Goal: Find specific page/section: Find specific page/section

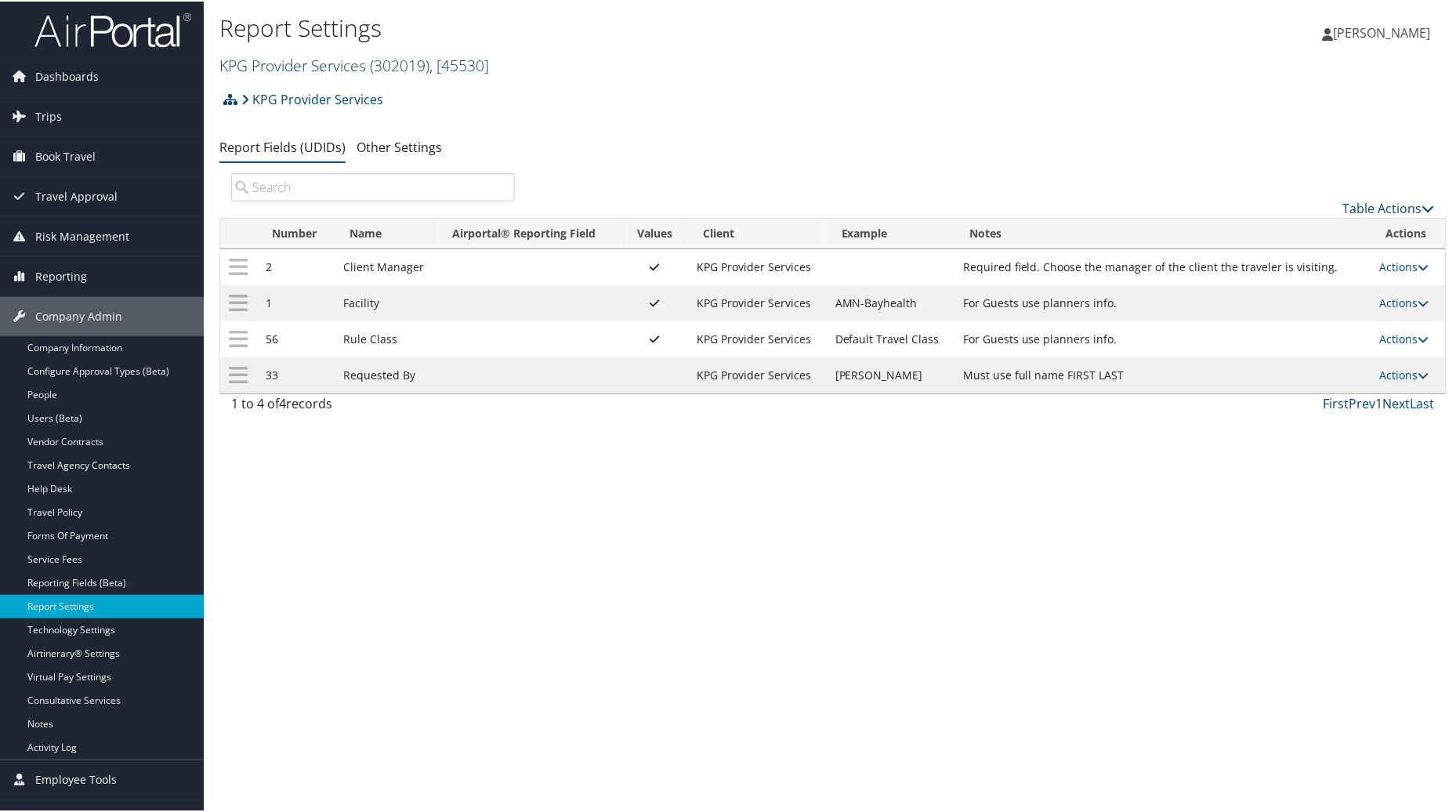
click at [471, 56] on span ", [ 45530 ]" at bounding box center [459, 64] width 60 height 21
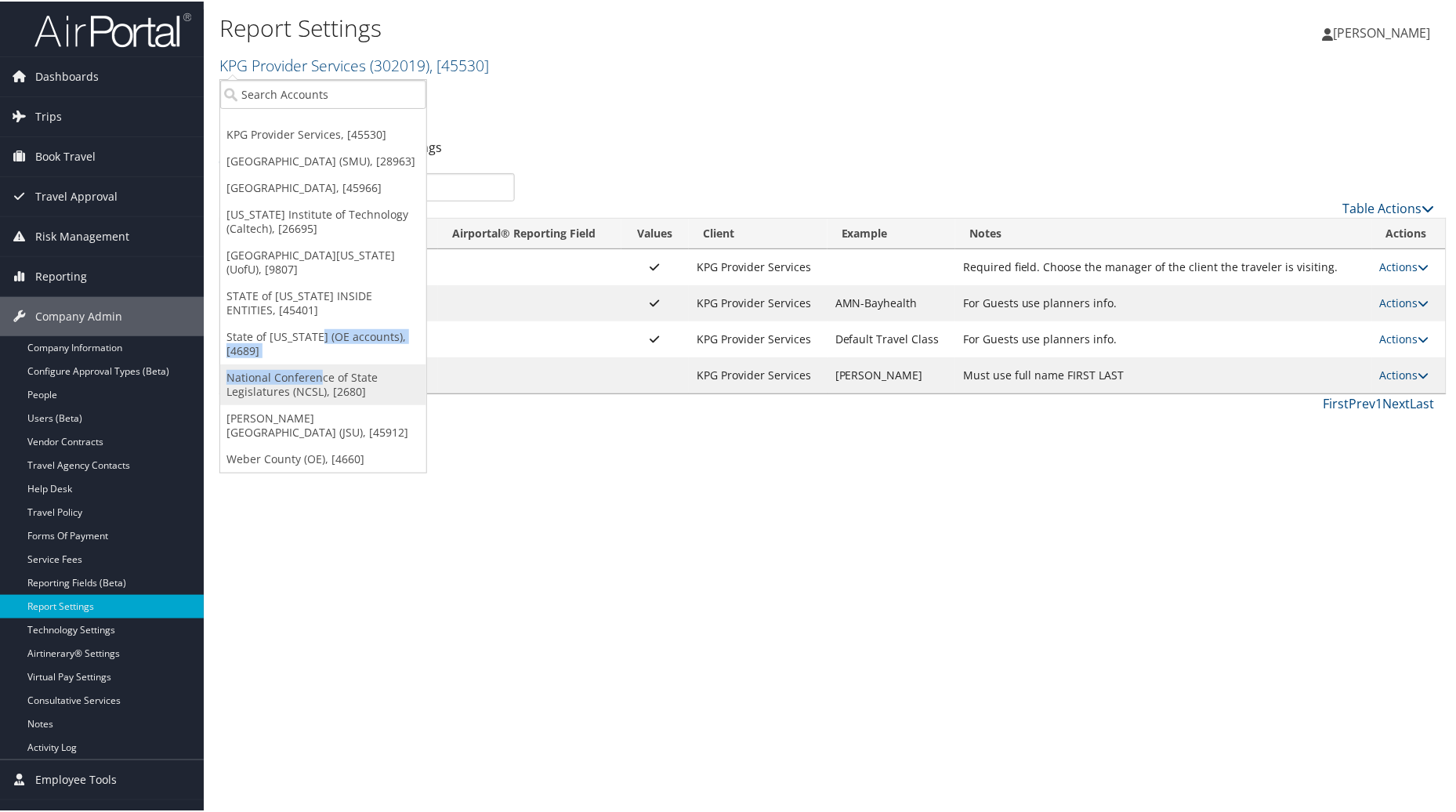
drag, startPoint x: 319, startPoint y: 354, endPoint x: 319, endPoint y: 364, distance: 10.0
click at [319, 364] on ul "KPG Provider Services, [45530] Southern Methodist University (SMU), [28963] Abi…" at bounding box center [323, 275] width 207 height 394
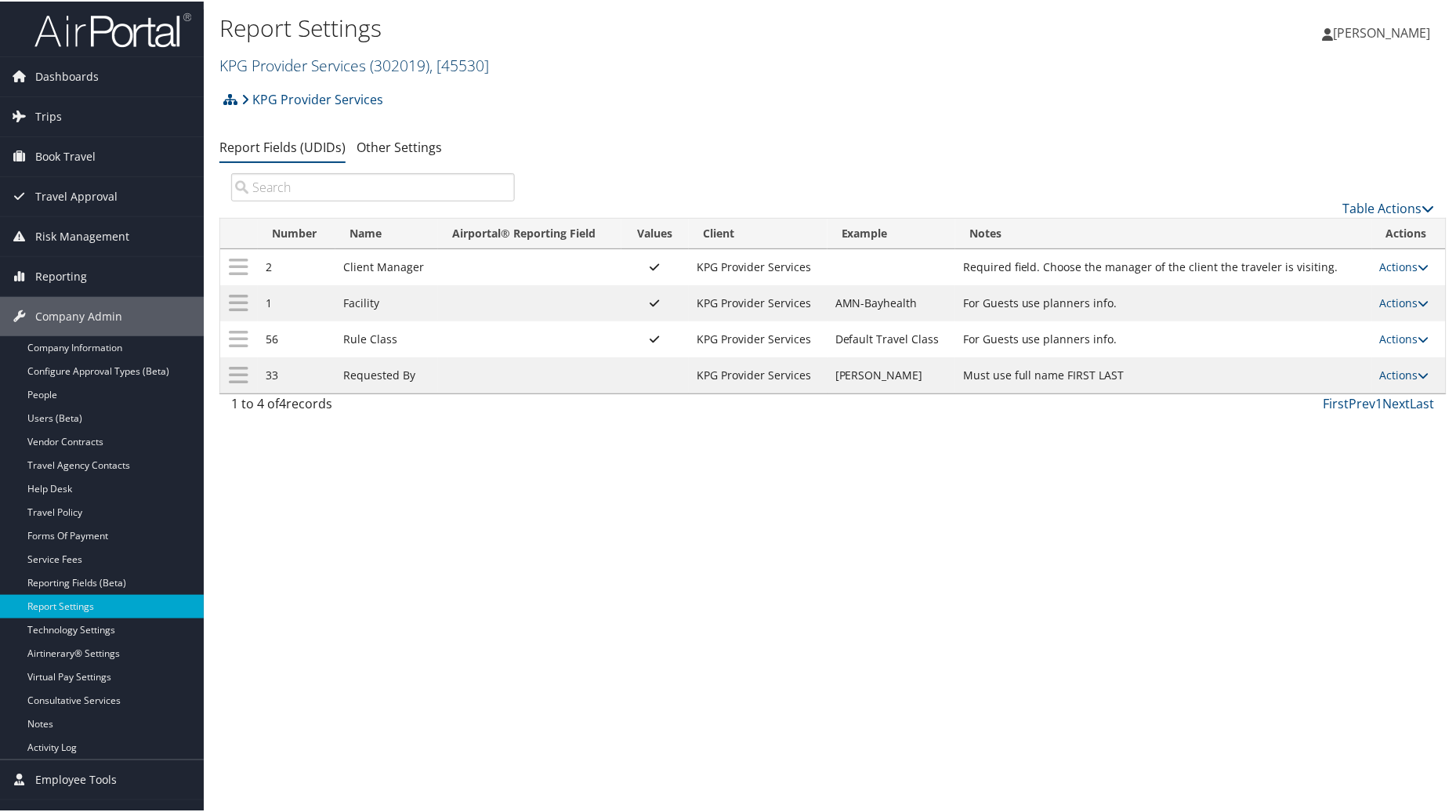
click at [330, 67] on link "KPG Provider Services ( 302019 ) , [ 45530 ]" at bounding box center [354, 64] width 269 height 21
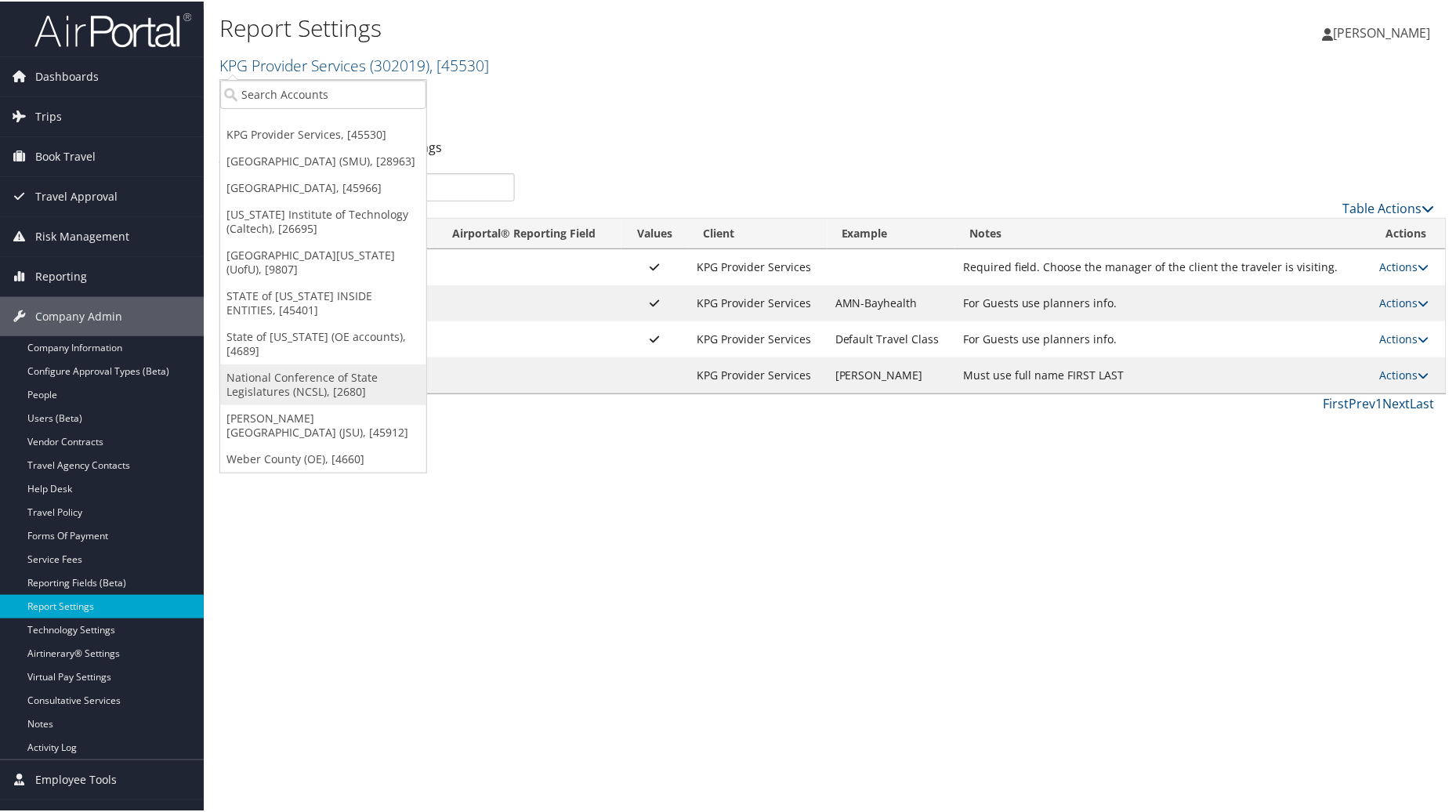
click at [286, 377] on link "National Conference of State Legislatures (NCSL), [2680]" at bounding box center [323, 383] width 206 height 41
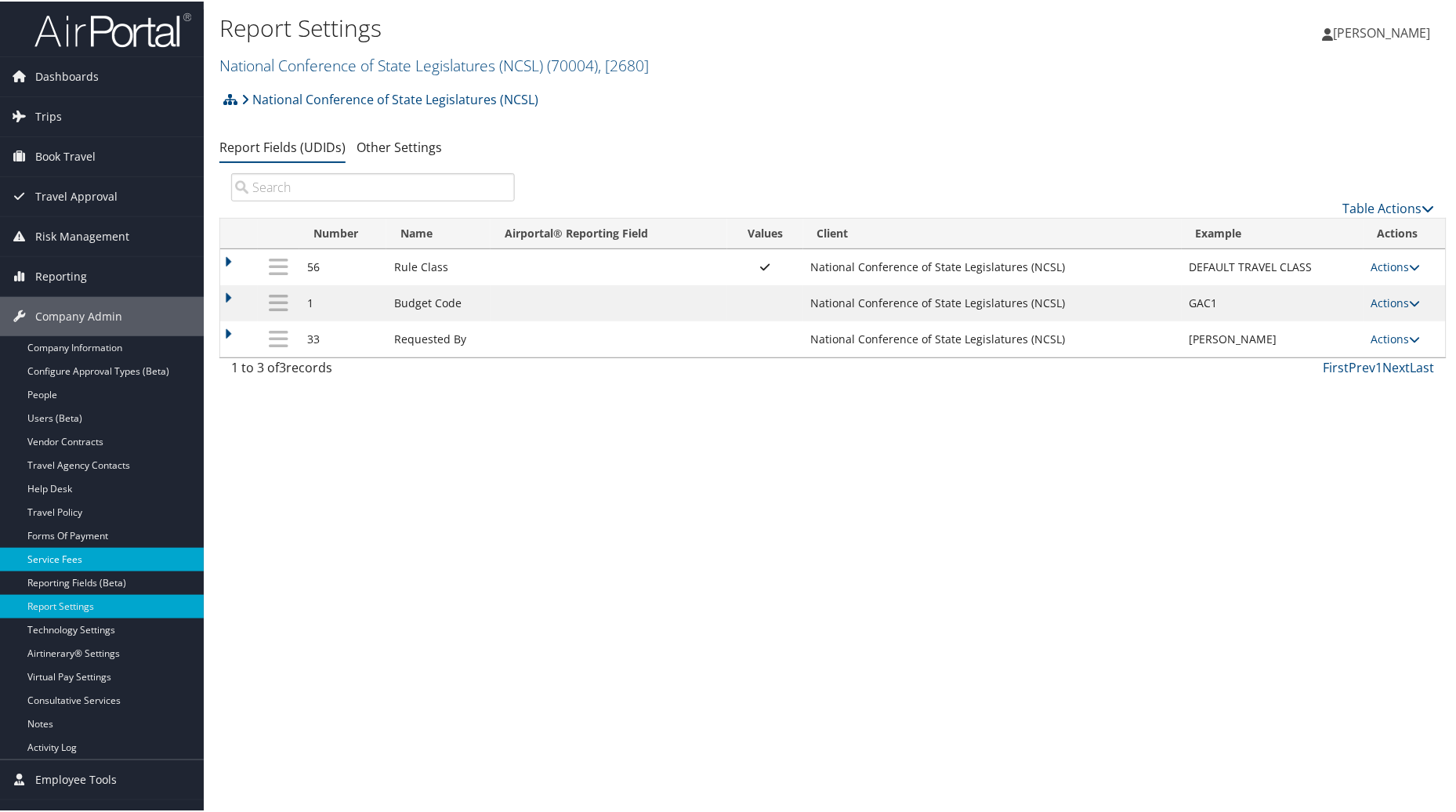
click at [84, 550] on link "Service Fees" at bounding box center [102, 557] width 204 height 24
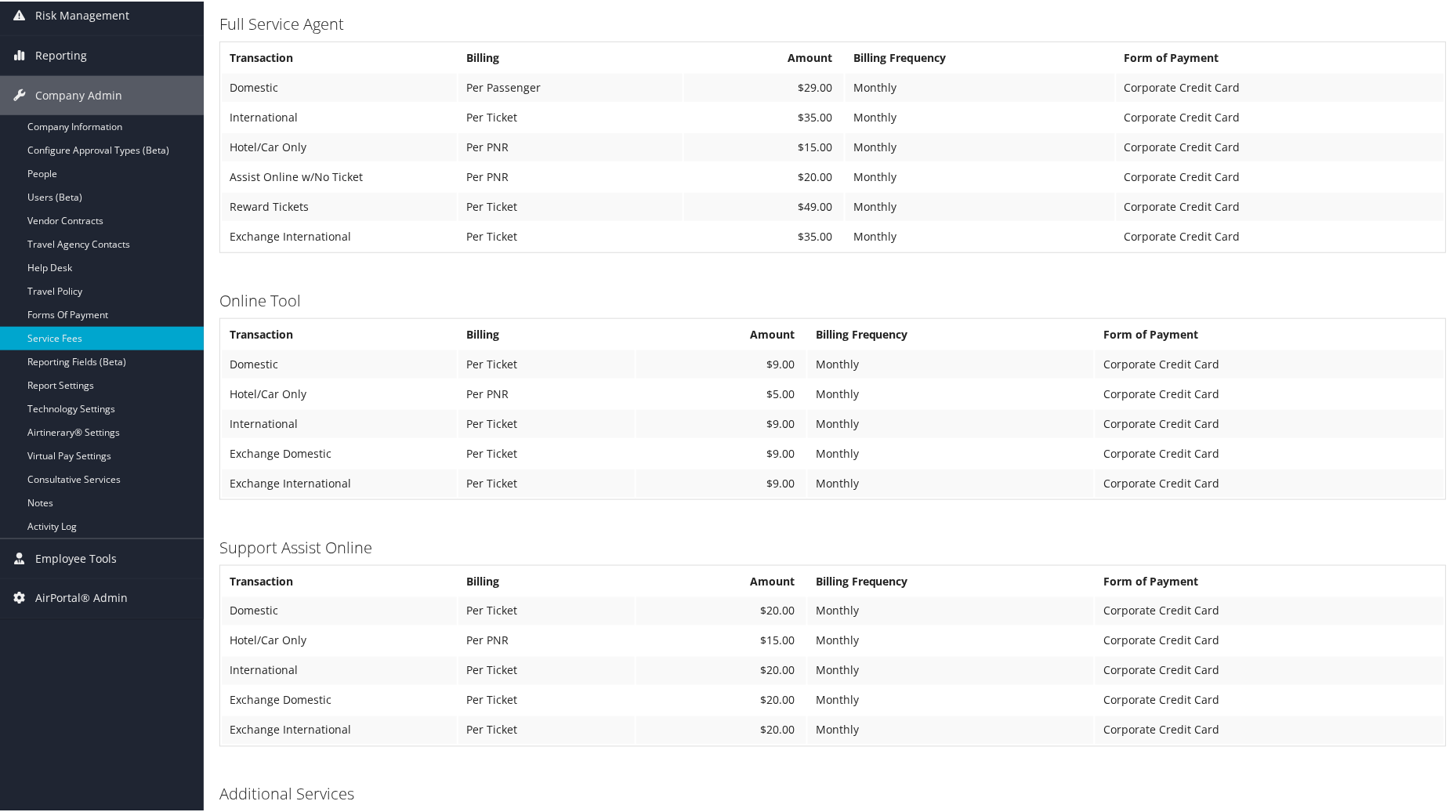
scroll to position [252, 0]
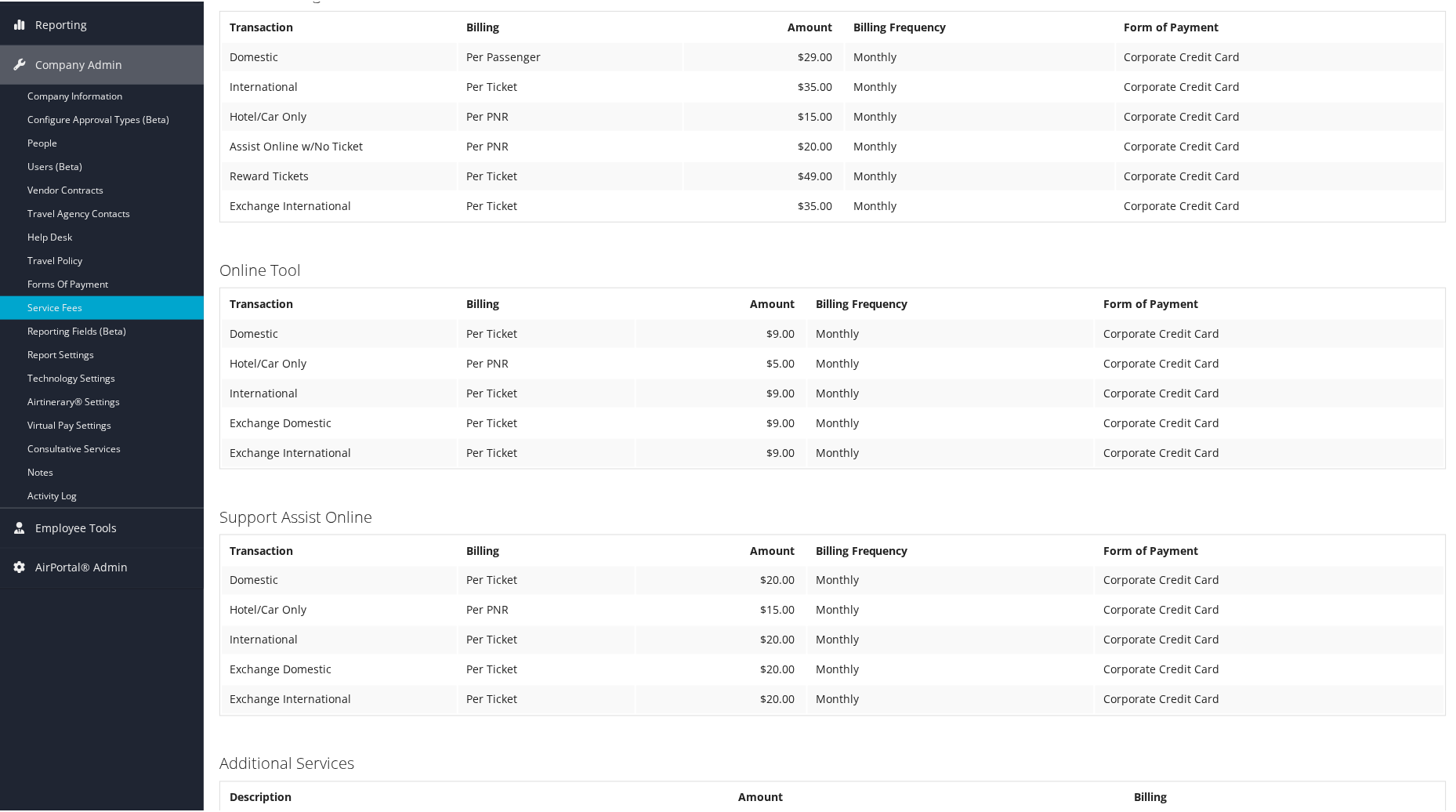
click at [543, 753] on h3 "Additional Services" at bounding box center [833, 762] width 1227 height 22
click at [1320, 780] on table "Description Amount Billing" at bounding box center [833, 796] width 1227 height 33
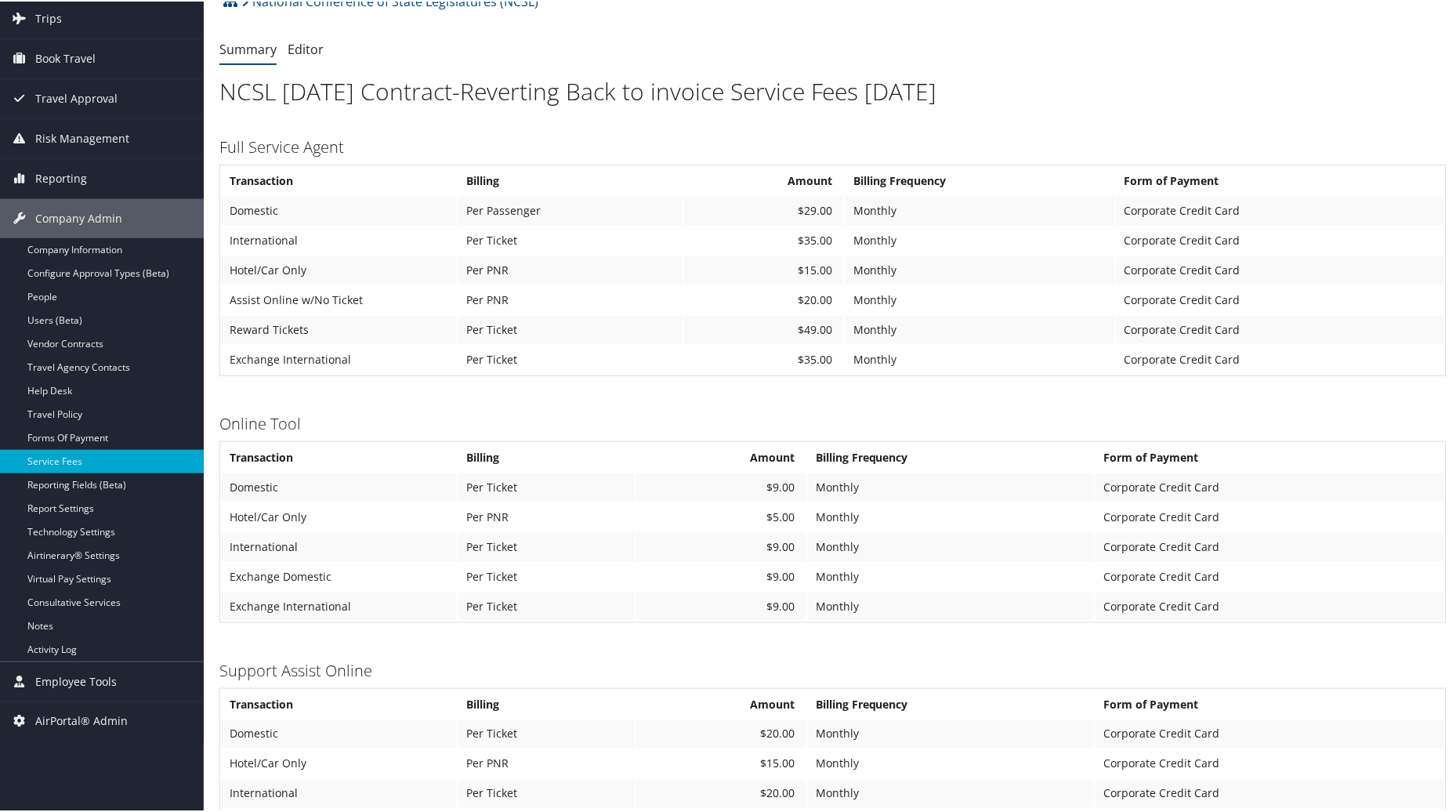
scroll to position [0, 0]
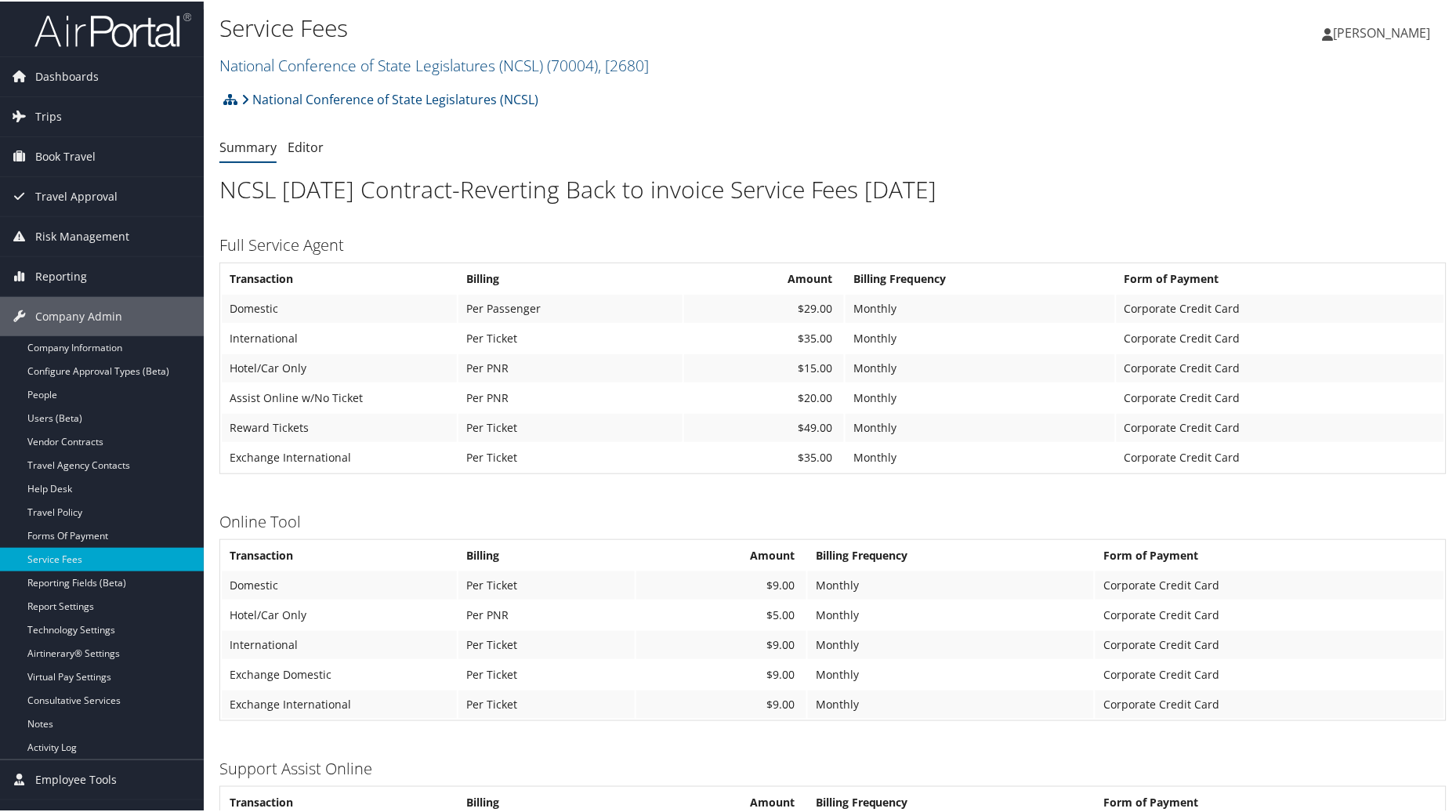
drag, startPoint x: 1462, startPoint y: 200, endPoint x: 1009, endPoint y: 105, distance: 462.9
click at [1009, 105] on div "National Conference of State Legislatures (NCSL) Account Structure National Con…" at bounding box center [833, 104] width 1227 height 42
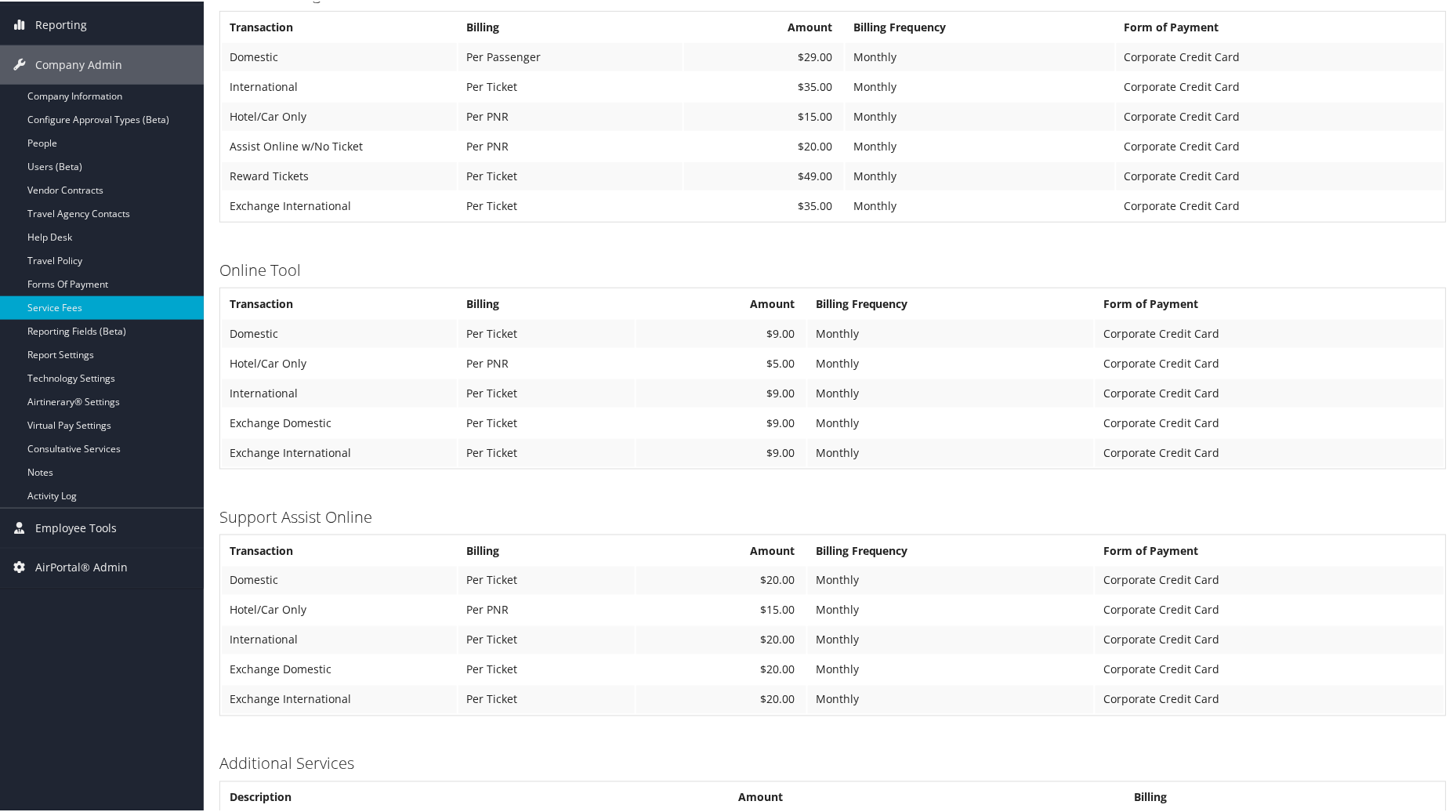
click at [1330, 809] on div "Dashboards AirPortal 360™ (Manager) AirPortal 360™ (Agent) My Travel Dashboard …" at bounding box center [731, 288] width 1463 height 1080
click at [134, 782] on div "Dashboards AirPortal 360™ (Manager) AirPortal 360™ (Agent) My Travel Dashboard …" at bounding box center [731, 288] width 1463 height 1080
click at [76, 300] on link "Service Fees" at bounding box center [102, 306] width 204 height 24
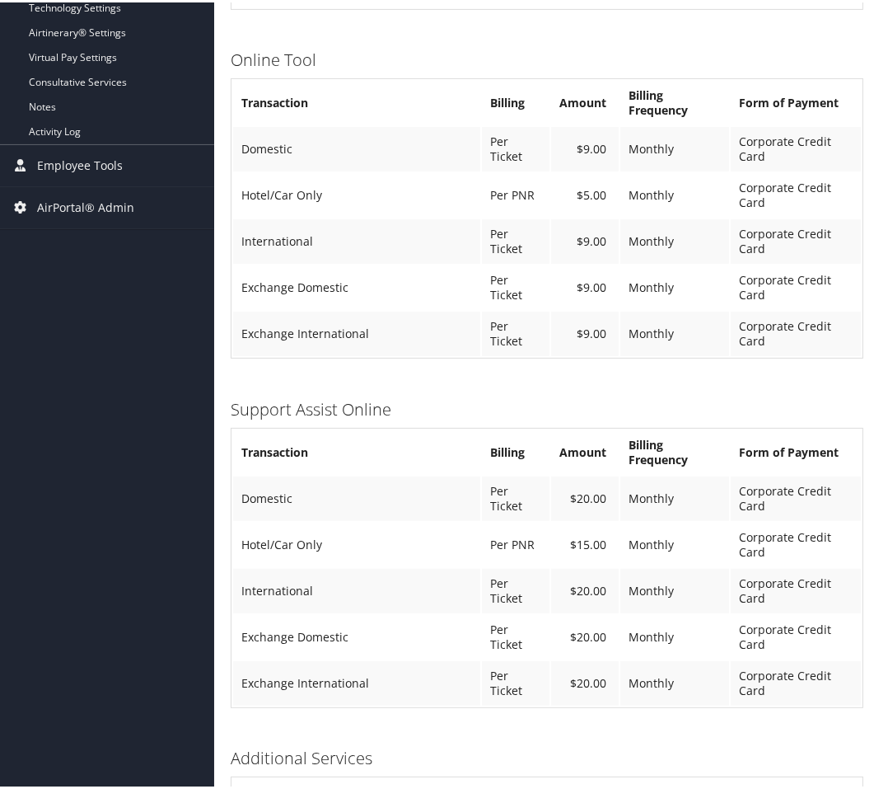
scroll to position [673, 0]
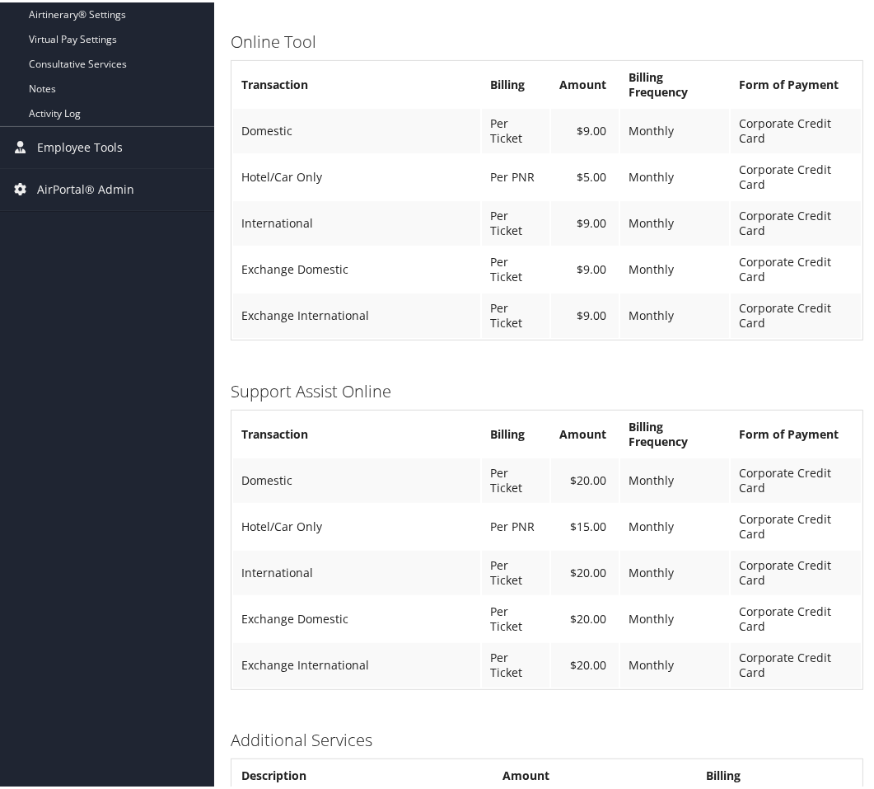
drag, startPoint x: 830, startPoint y: 719, endPoint x: 834, endPoint y: 707, distance: 12.3
click at [831, 726] on h3 "Additional Services" at bounding box center [547, 737] width 633 height 23
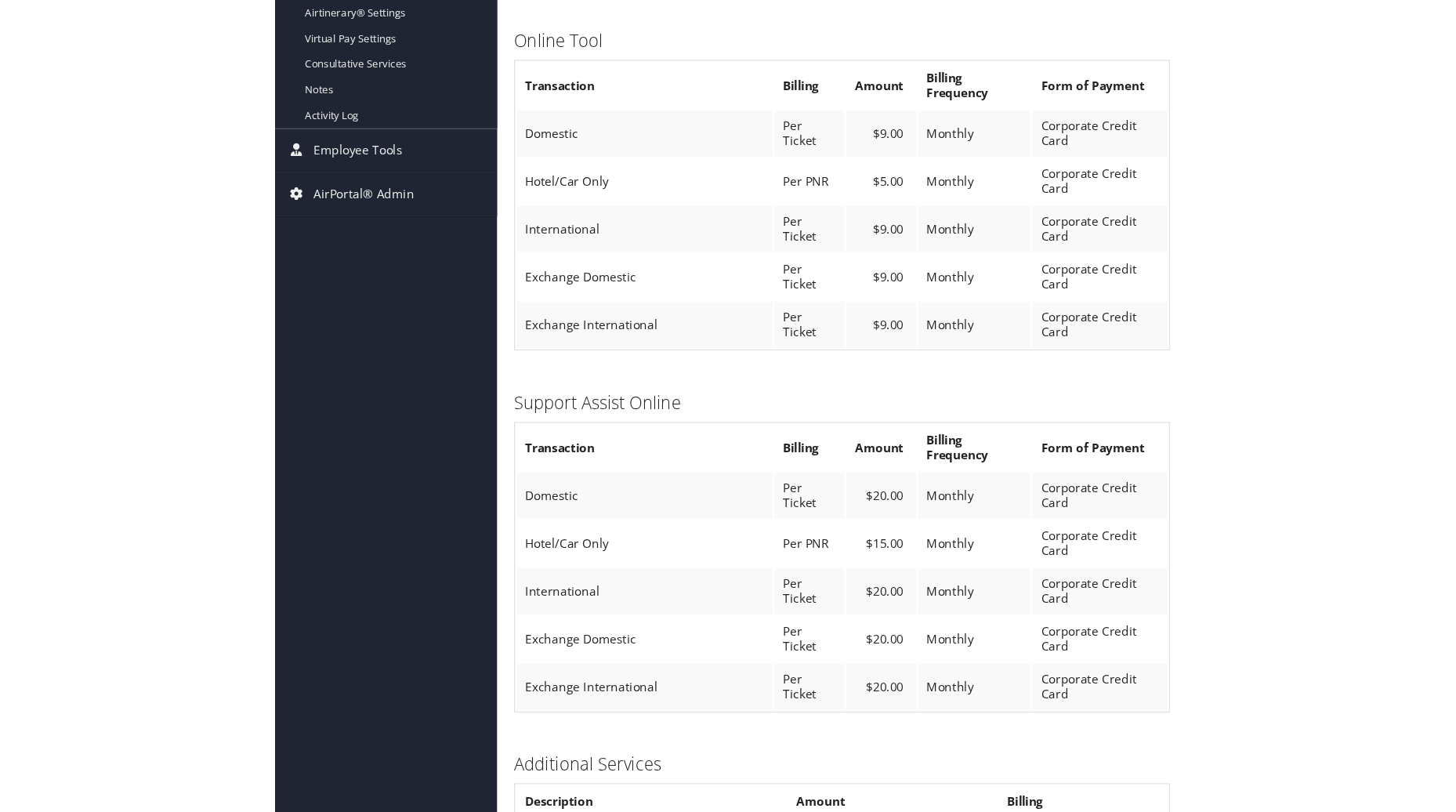
scroll to position [252, 0]
